Goal: Information Seeking & Learning: Learn about a topic

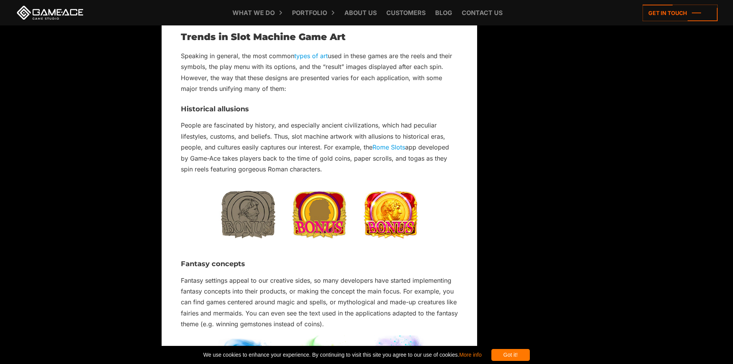
scroll to position [885, 0]
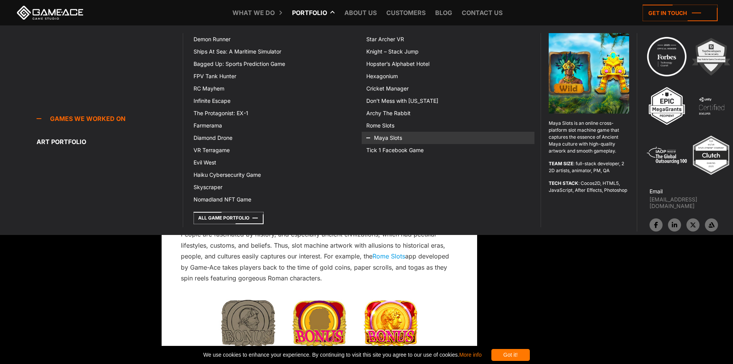
click at [400, 140] on link "Maya Slots" at bounding box center [448, 138] width 173 height 12
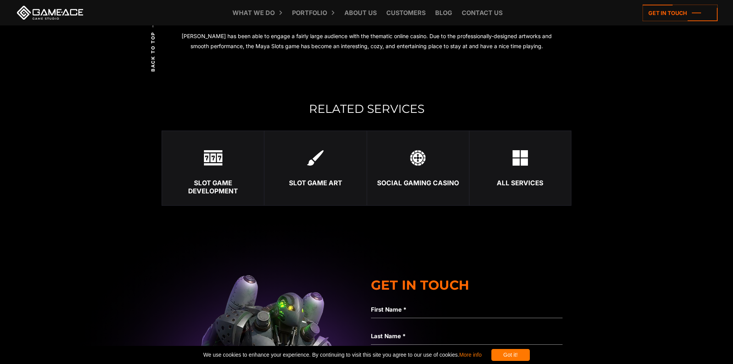
scroll to position [1655, 0]
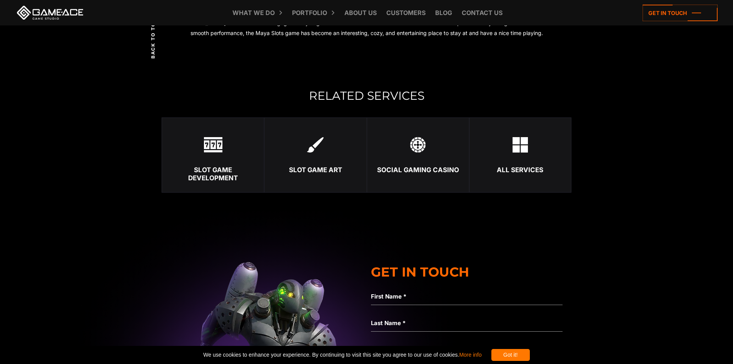
click at [309, 164] on link "Slot Game Art" at bounding box center [315, 154] width 102 height 75
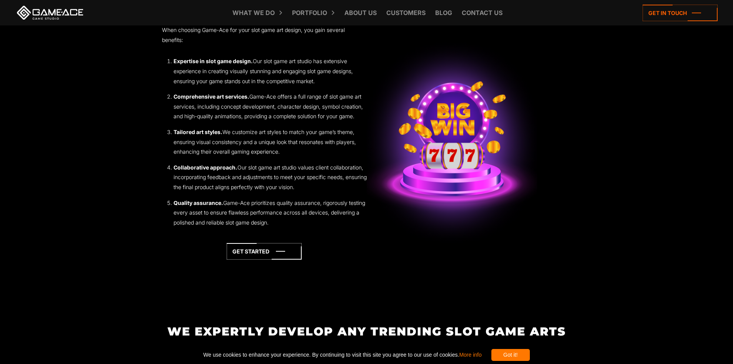
scroll to position [1116, 0]
